Goal: Task Accomplishment & Management: Manage account settings

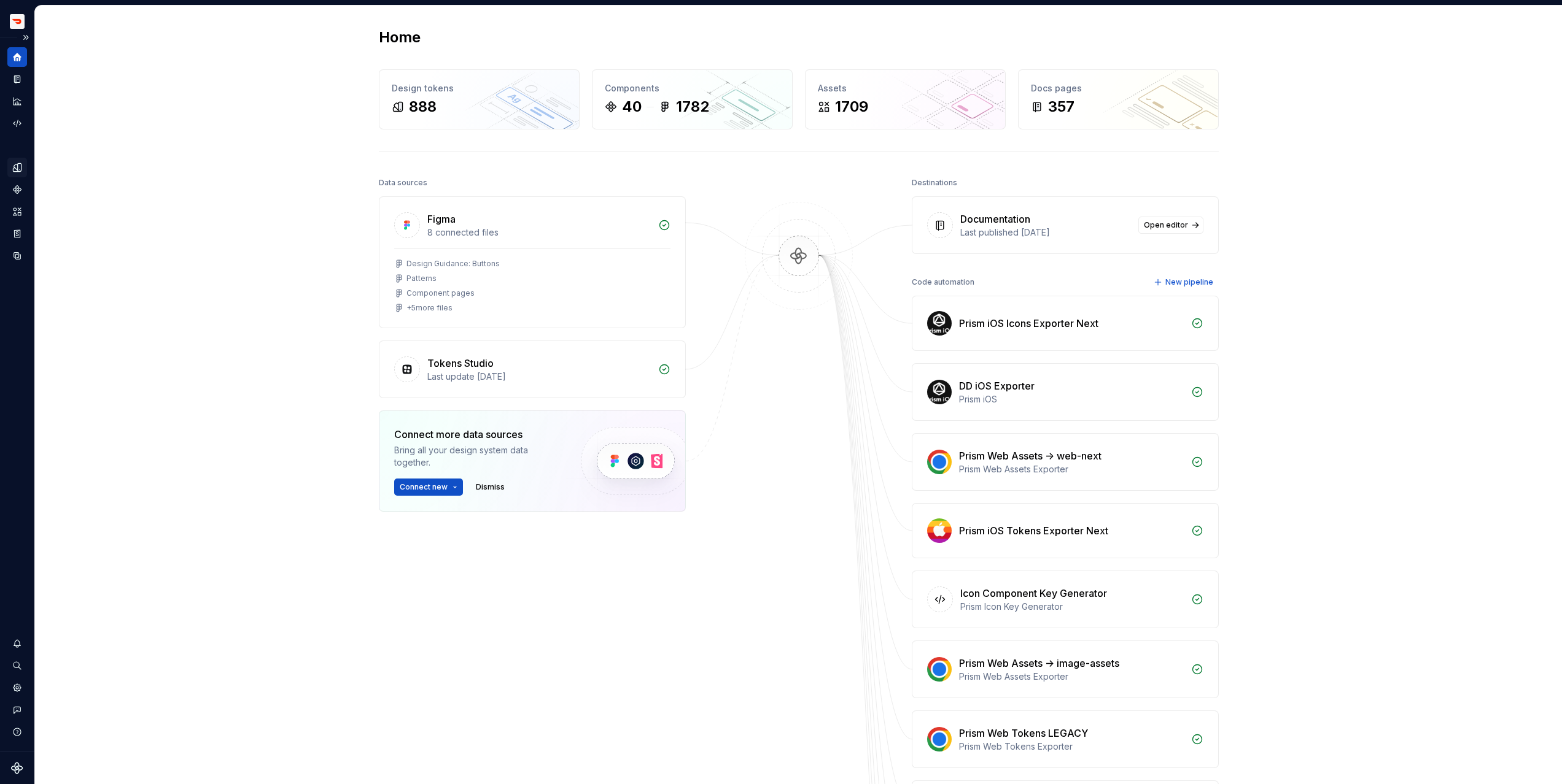
click at [18, 167] on icon "Design tokens" at bounding box center [19, 167] width 3 height 8
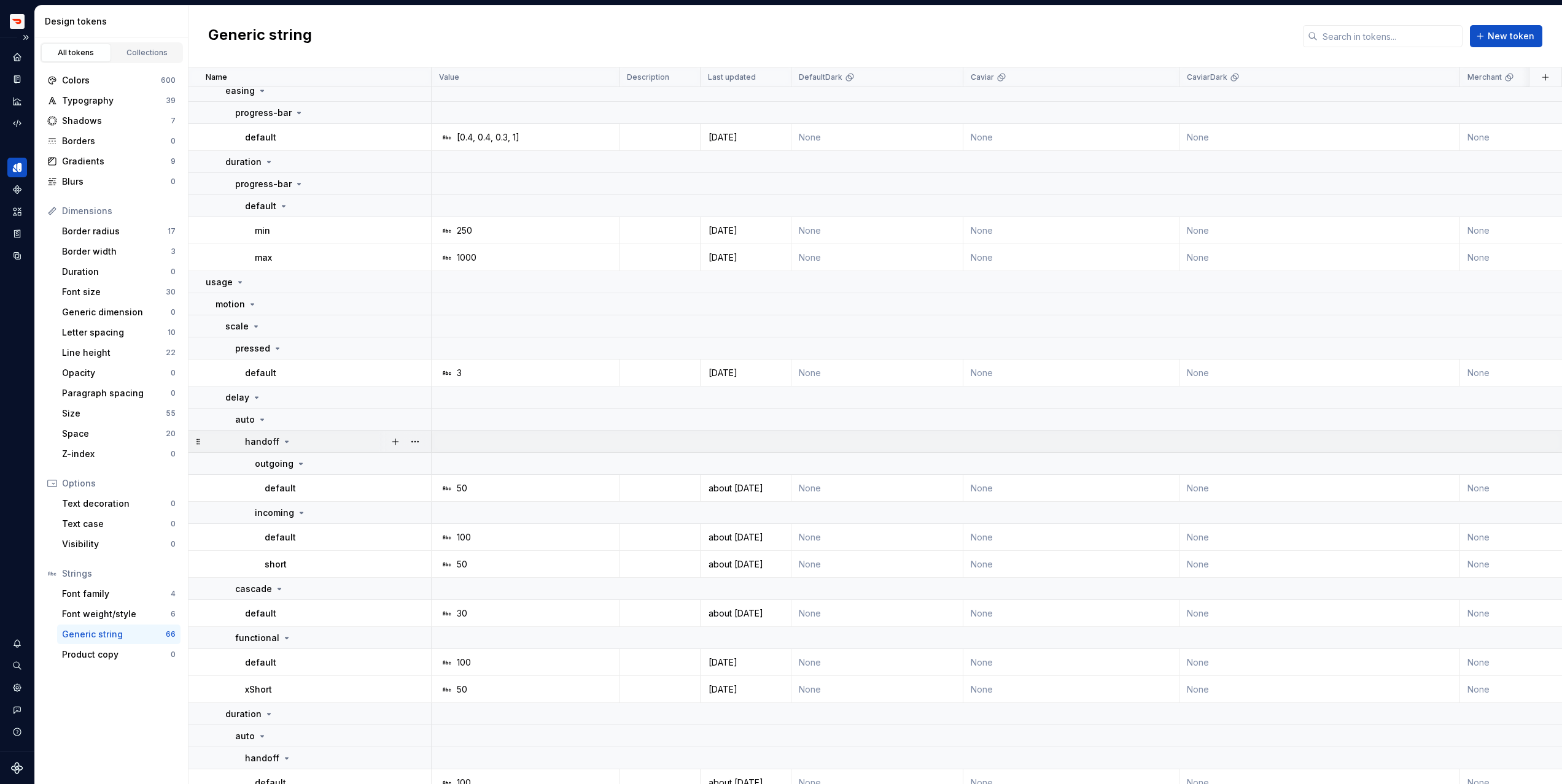
scroll to position [60, 0]
click at [253, 390] on icon at bounding box center [256, 389] width 10 height 10
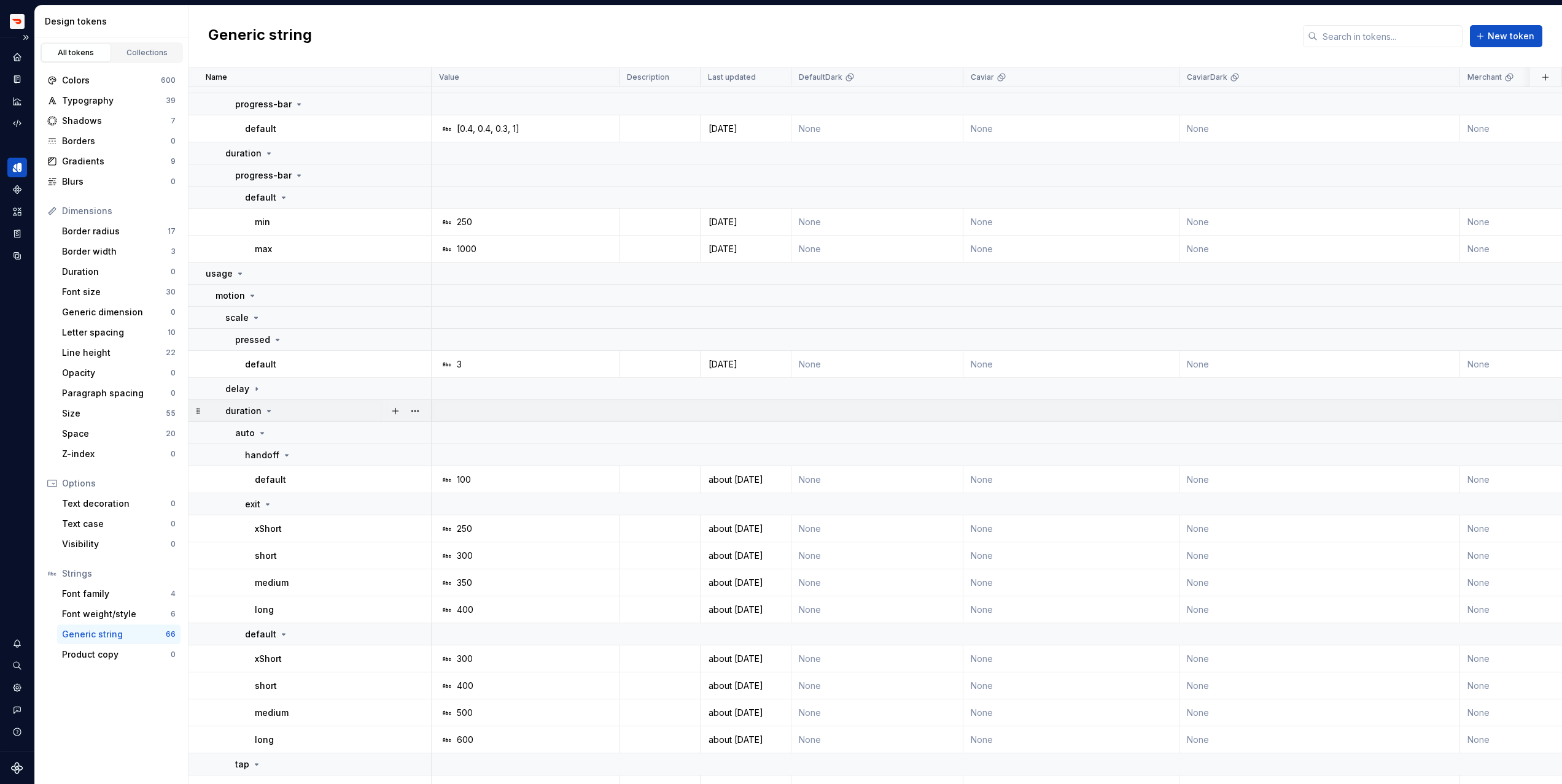
click at [264, 410] on icon at bounding box center [269, 411] width 10 height 10
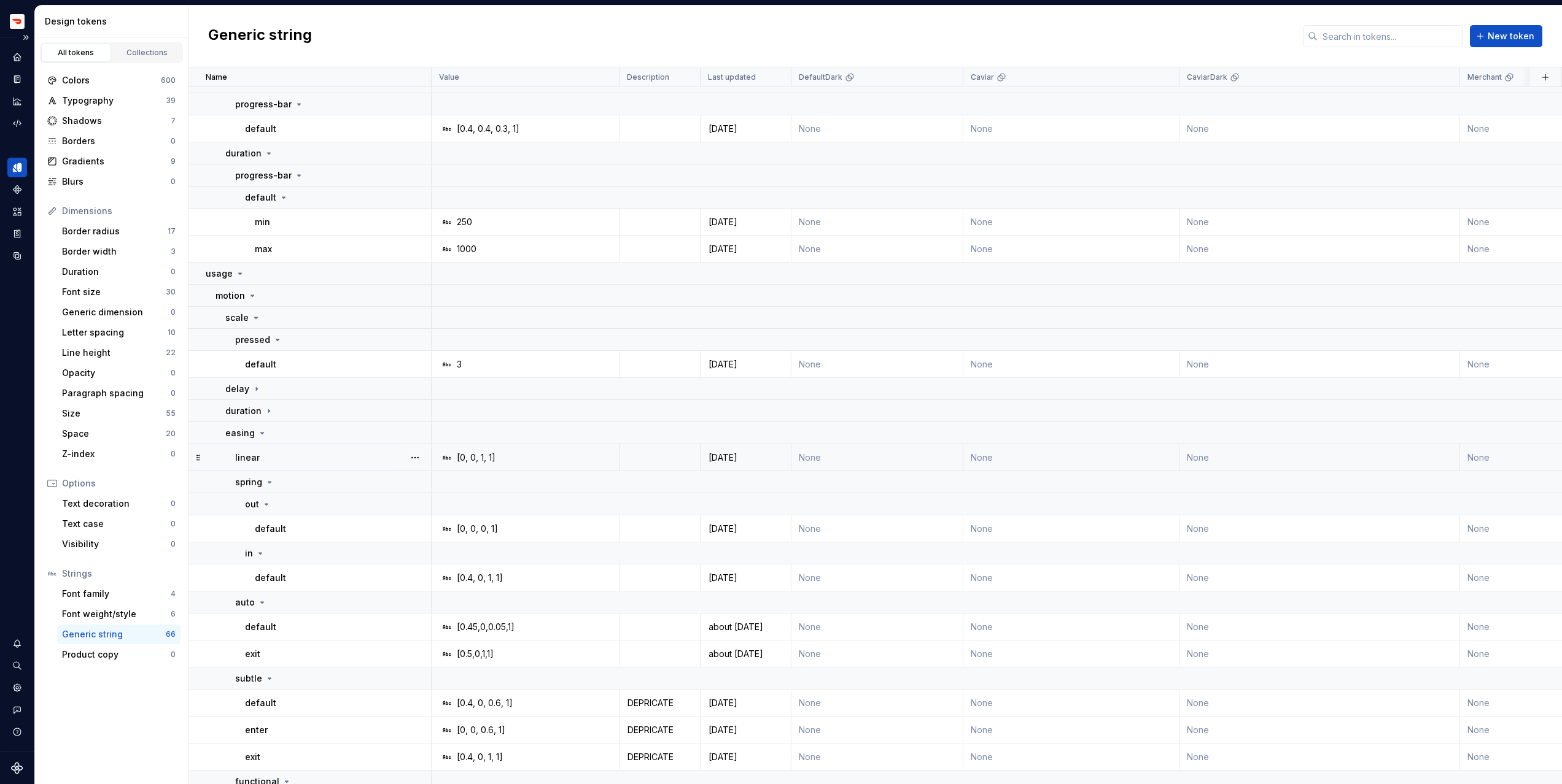
click at [276, 458] on div "linear" at bounding box center [333, 458] width 195 height 12
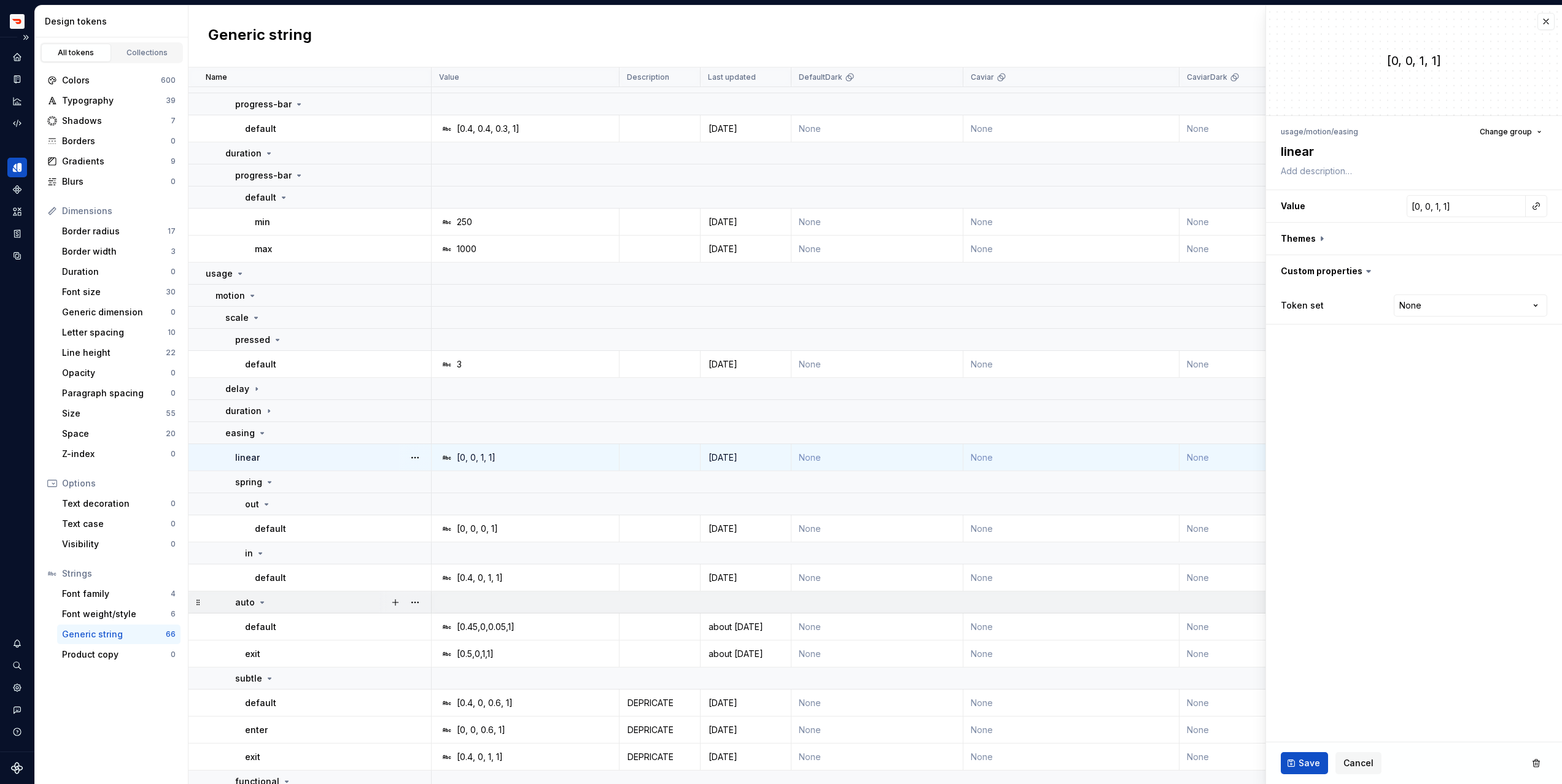
type textarea "*"
